Goal: Find specific page/section: Find specific page/section

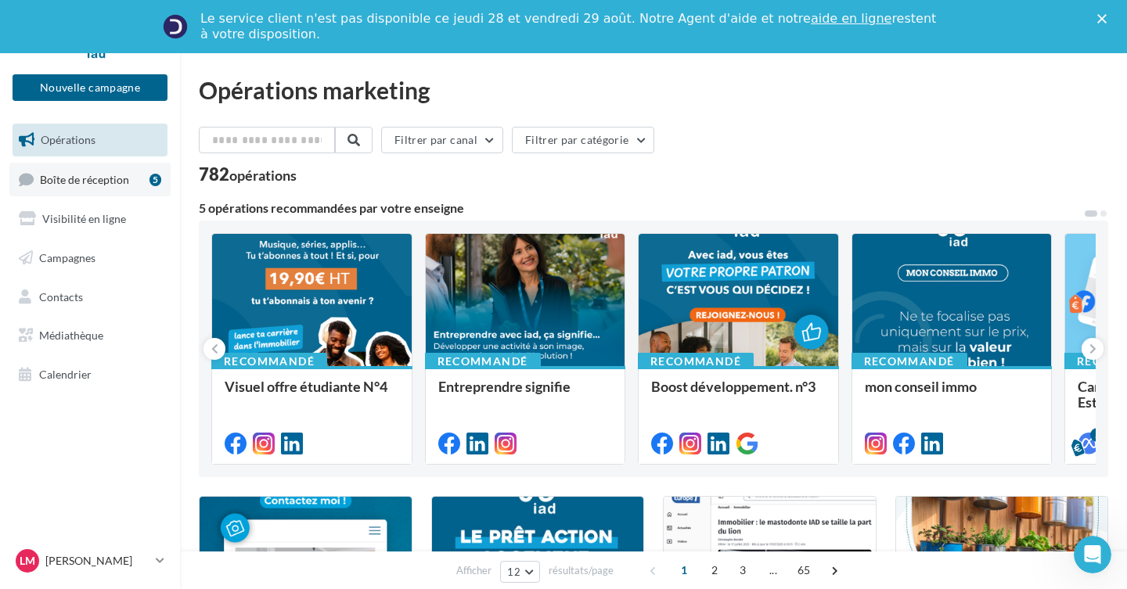
click at [99, 186] on link "Boîte de réception 5" at bounding box center [89, 180] width 161 height 34
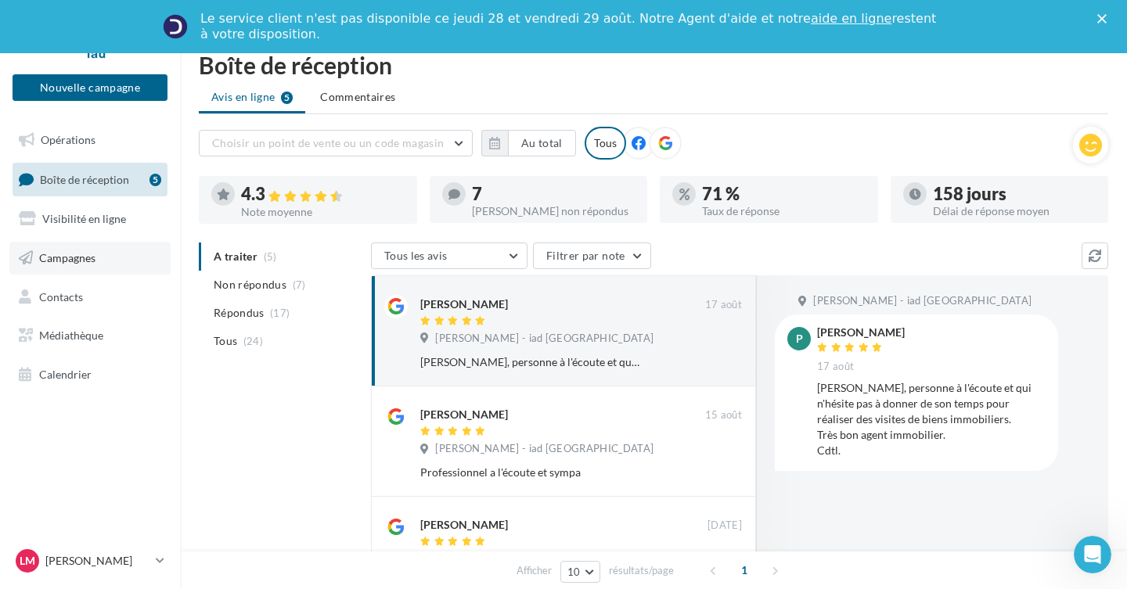
click at [68, 261] on span "Campagnes" at bounding box center [67, 257] width 56 height 13
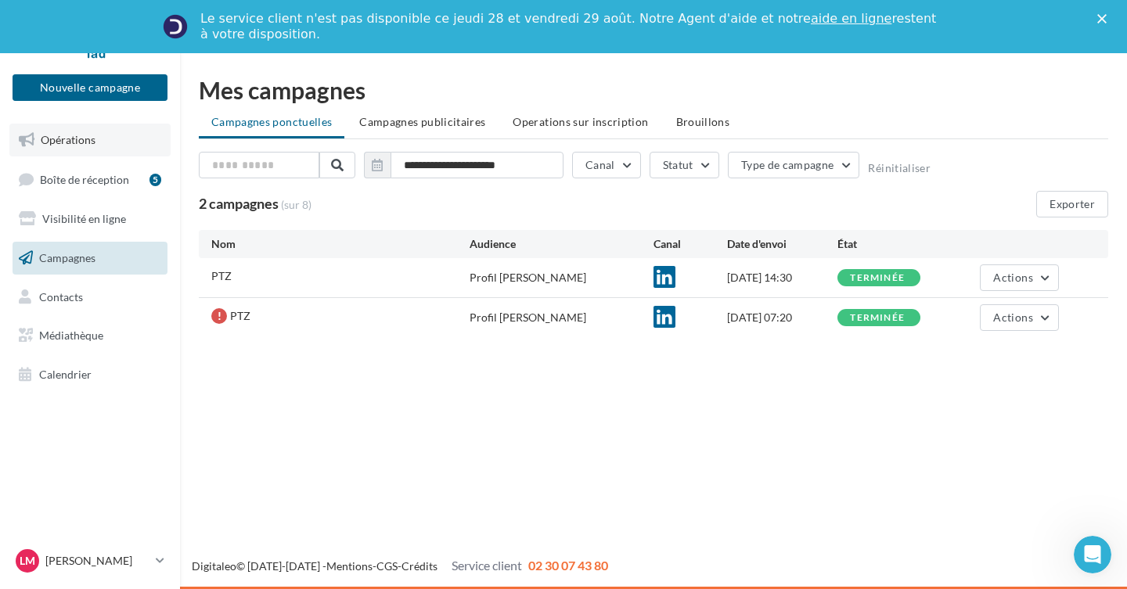
click at [74, 136] on span "Opérations" at bounding box center [68, 139] width 55 height 13
